Goal: Task Accomplishment & Management: Manage account settings

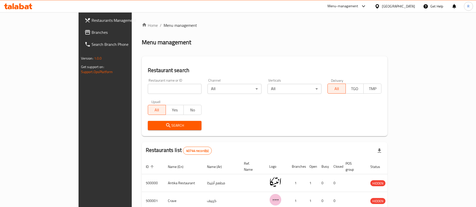
click at [157, 87] on input "search" at bounding box center [175, 89] width 54 height 10
type input "makank"
click at [168, 126] on span "Search" at bounding box center [175, 126] width 46 height 6
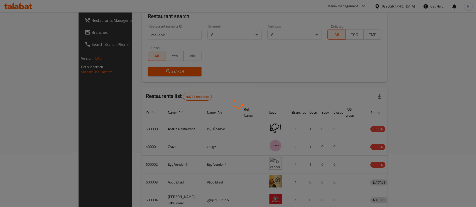
scroll to position [58, 0]
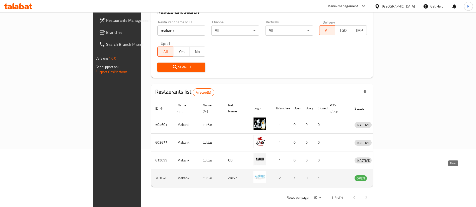
click at [387, 177] on icon "enhanced table" at bounding box center [385, 179] width 6 height 4
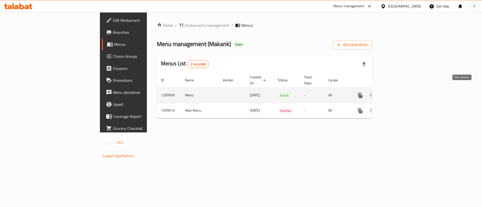
click at [398, 93] on icon "enhanced table" at bounding box center [396, 95] width 5 height 5
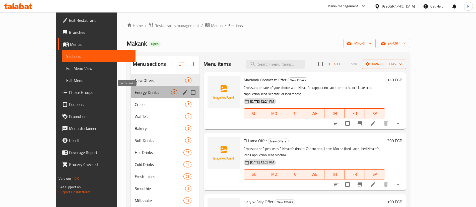
click at [140, 94] on span "Energy Drinks" at bounding box center [153, 93] width 36 height 6
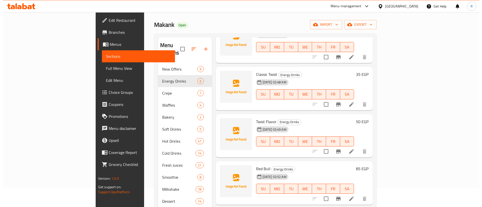
scroll to position [19, 0]
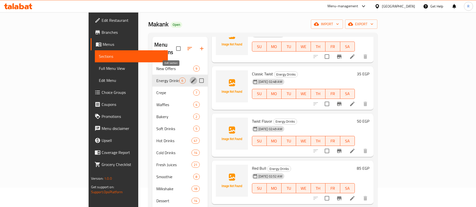
click at [190, 78] on icon "edit" at bounding box center [193, 81] width 6 height 6
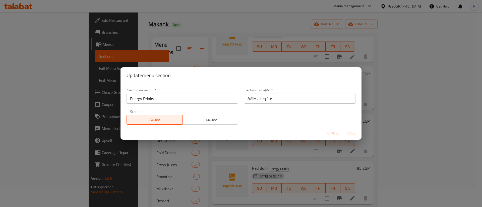
click at [204, 118] on span "Inactive" at bounding box center [210, 119] width 52 height 7
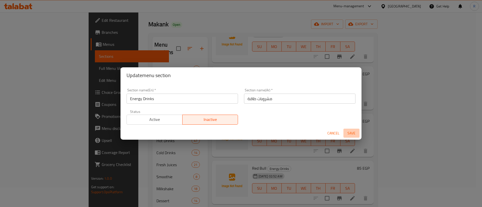
click at [350, 133] on span "Save" at bounding box center [351, 133] width 12 height 6
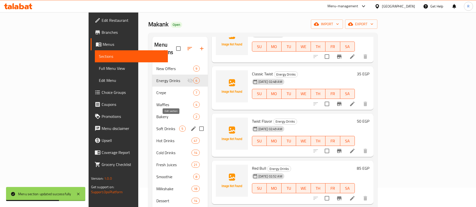
click at [190, 126] on icon "edit" at bounding box center [193, 129] width 6 height 6
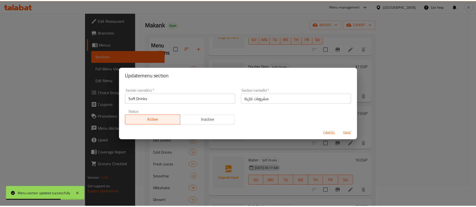
scroll to position [42, 0]
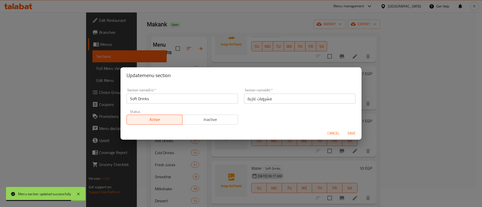
click at [201, 119] on span "Inactive" at bounding box center [210, 119] width 52 height 7
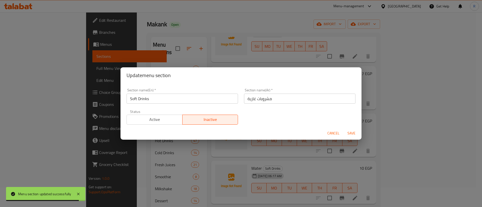
click at [349, 133] on span "Save" at bounding box center [351, 133] width 12 height 6
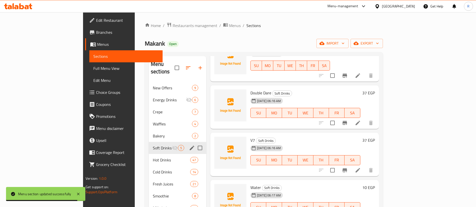
scroll to position [1, 0]
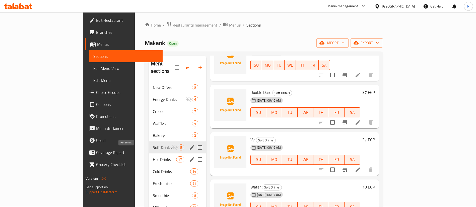
click at [153, 157] on span "Hot Drinks" at bounding box center [164, 160] width 23 height 6
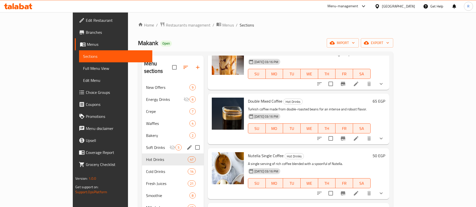
scroll to position [518, 0]
click at [359, 135] on icon at bounding box center [356, 138] width 6 height 6
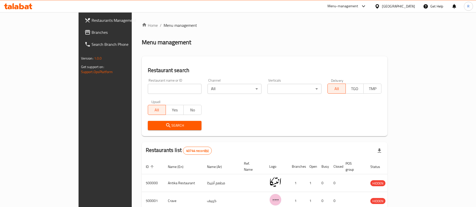
scroll to position [1, 0]
click at [150, 90] on input "search" at bounding box center [175, 89] width 54 height 10
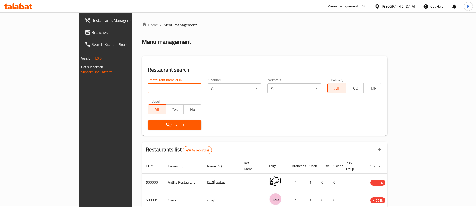
type input "makank"
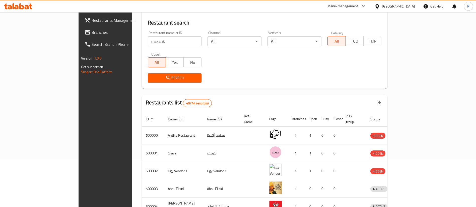
click at [166, 79] on span "Search" at bounding box center [175, 78] width 46 height 6
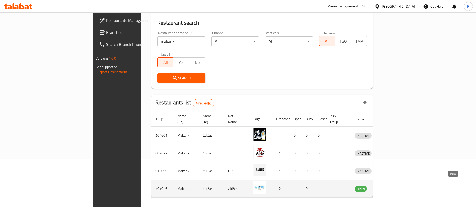
click at [388, 186] on icon "enhanced table" at bounding box center [385, 189] width 6 height 6
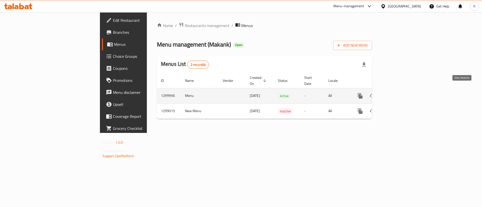
click at [399, 93] on icon "enhanced table" at bounding box center [396, 96] width 6 height 6
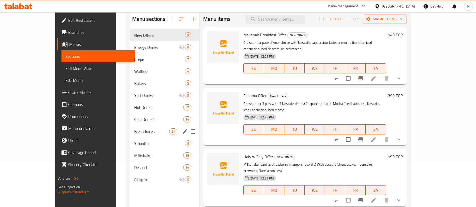
scroll to position [45, 0]
click at [134, 107] on span "Hot Drinks" at bounding box center [151, 108] width 35 height 6
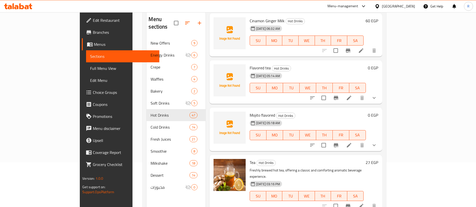
scroll to position [22, 0]
click at [352, 142] on icon at bounding box center [349, 145] width 6 height 6
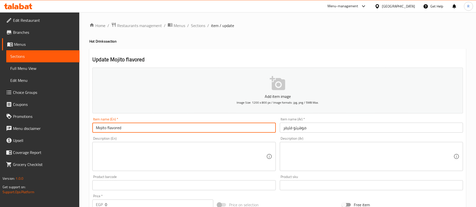
click at [95, 132] on input "Mojito flavored" at bounding box center [183, 128] width 183 height 10
click at [105, 127] on input "Mojito flavored" at bounding box center [183, 128] width 183 height 10
type input "Mojito hot flavored"
click at [306, 128] on input "موهيتو فليفر" at bounding box center [371, 128] width 183 height 10
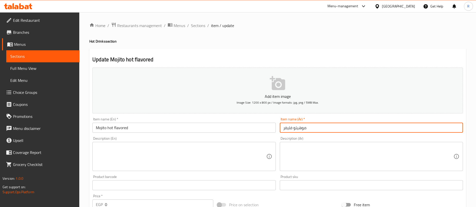
click at [294, 130] on input "موهيتو فليفر" at bounding box center [371, 128] width 183 height 10
click at [283, 129] on input "موهيتو فليفر" at bounding box center [371, 128] width 183 height 10
paste input "ساخنة"
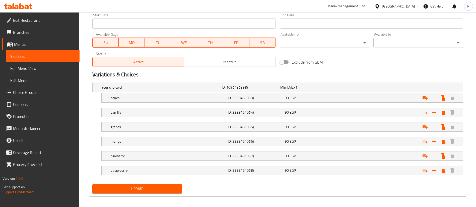
scroll to position [216, 0]
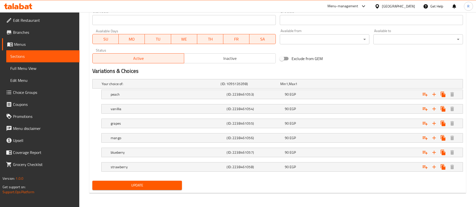
type input "ساخنة [PERSON_NAME]"
click at [170, 182] on button "Update" at bounding box center [137, 185] width 90 height 9
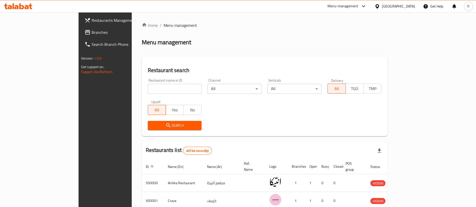
click at [294, 14] on div "Home / Menu management Menu management Restaurant search Restaurant name or ID …" at bounding box center [265, 182] width 266 height 341
click at [168, 90] on input "search" at bounding box center [175, 89] width 54 height 10
type input "kimchik"
click at [148, 91] on input "kimchik" at bounding box center [175, 89] width 54 height 10
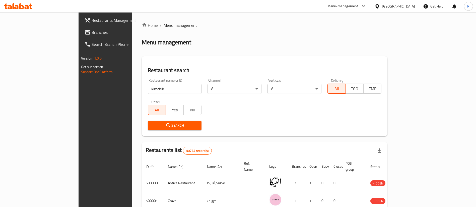
click at [152, 126] on span "Search" at bounding box center [175, 126] width 46 height 6
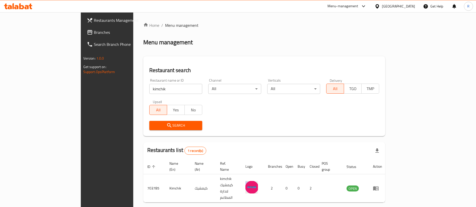
scroll to position [7, 0]
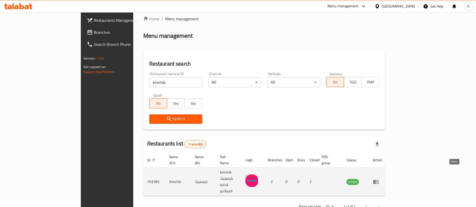
click at [379, 179] on icon "enhanced table" at bounding box center [376, 182] width 6 height 6
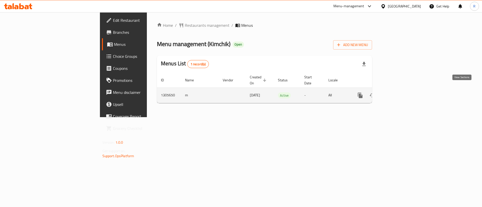
click at [399, 93] on icon "enhanced table" at bounding box center [396, 96] width 6 height 6
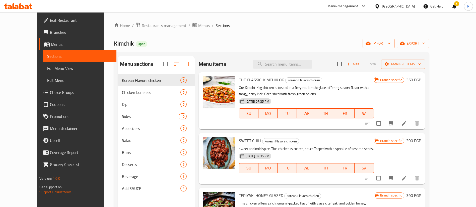
click at [366, 7] on div at bounding box center [363, 6] width 6 height 2
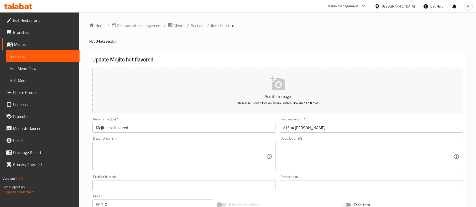
click at [358, 5] on div "Menu-management" at bounding box center [342, 6] width 31 height 6
click at [340, 34] on div "Agent Campaigns Center" at bounding box center [339, 34] width 38 height 6
